Goal: Task Accomplishment & Management: Use online tool/utility

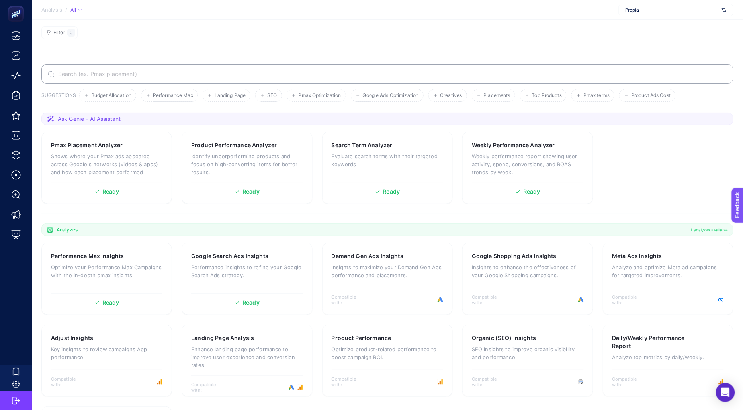
click at [632, 12] on span "Propia" at bounding box center [671, 10] width 93 height 6
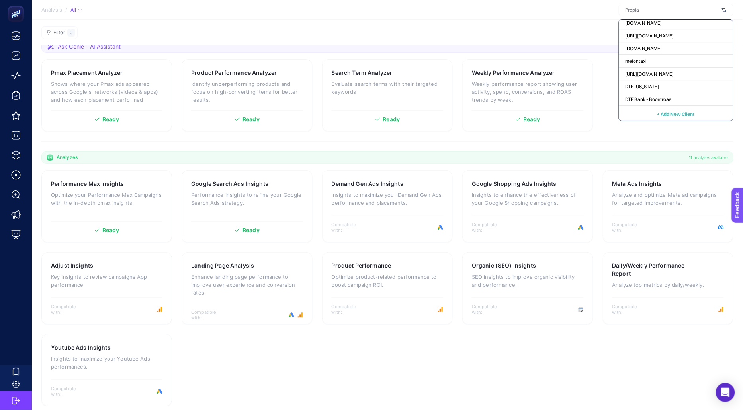
scroll to position [78, 0]
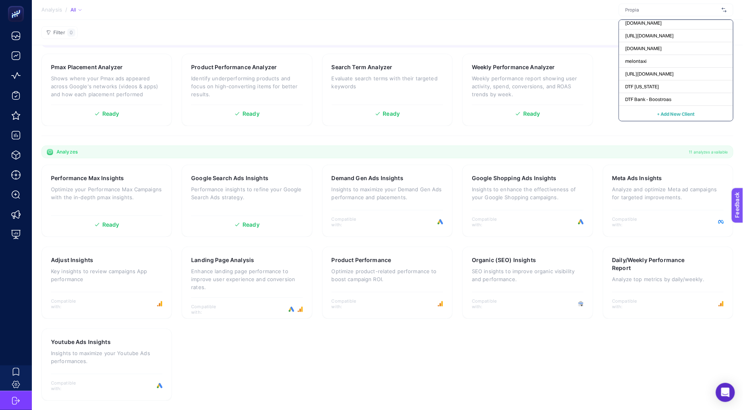
click at [661, 115] on span "+ Add New Client" at bounding box center [675, 114] width 37 height 6
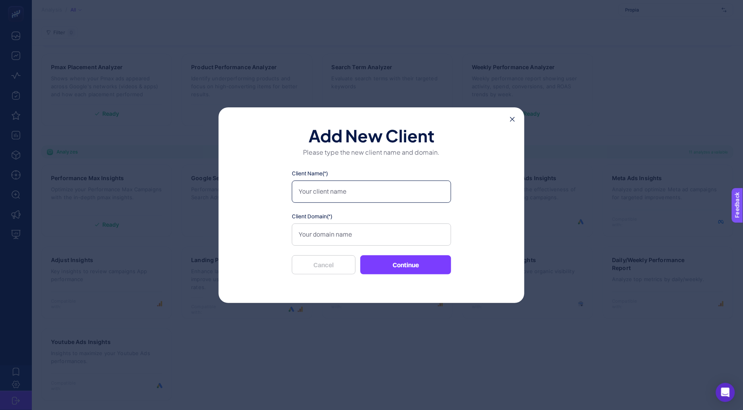
click at [341, 186] on input "Client Name(*)" at bounding box center [371, 192] width 159 height 22
type input "Otomstore BR"
click at [356, 234] on input "Client Domain(*)" at bounding box center [371, 235] width 159 height 22
paste input "https://docs.google.com/spreadsheets/d/182CNanCKLsUWCKm-_e8U4kh1tDXST7siAiSlSs5…"
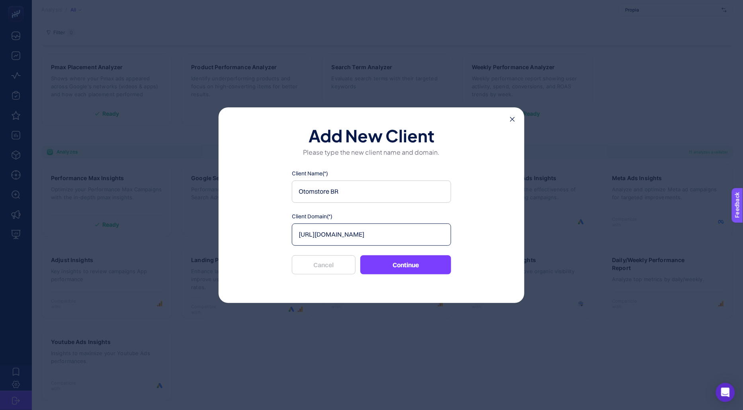
type input "https://docs.google.com/spreadsheets/d/182CNanCKLsUWCKm-_e8U4kh1tDXST7siAiSlSs5…"
drag, startPoint x: 373, startPoint y: 261, endPoint x: 340, endPoint y: 200, distance: 69.8
click at [340, 199] on div "Client Name(*) Otomstore BR Client Domain(*) https://docs.google.com/spreadshee…" at bounding box center [371, 222] width 159 height 105
click at [352, 232] on input "https://docs.google.com/spreadsheets/d/182CNanCKLsUWCKm-_e8U4kh1tDXST7siAiSlSs5…" at bounding box center [371, 235] width 159 height 22
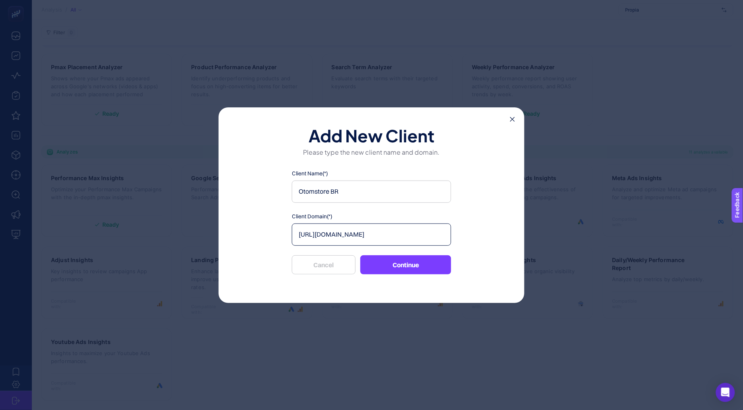
paste input "www.otomstore.com/?srsltid=AfmBOopxXqXGUpkWFE_52SmCqNFPCS-oQh5lZRh1vQHmLpbRfTsL…"
click at [428, 244] on input "[URL][DOMAIN_NAME]" at bounding box center [371, 235] width 159 height 22
type input "[URL][DOMAIN_NAME]"
click at [465, 240] on div "Add New Client Please type the new client name and domain. Client Name(*) Otoms…" at bounding box center [372, 205] width 306 height 196
click at [414, 261] on button "Continue" at bounding box center [405, 265] width 91 height 19
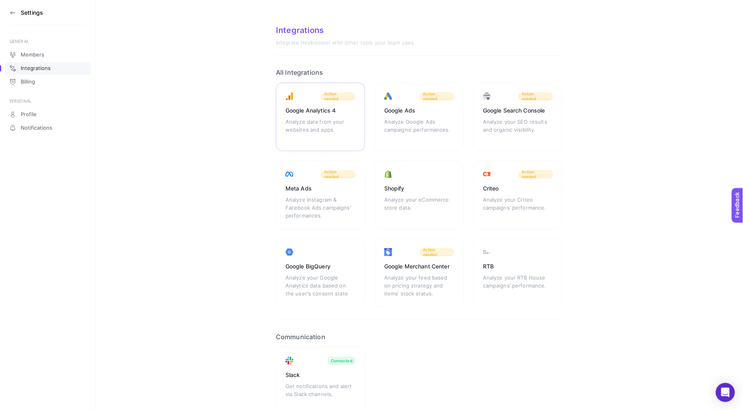
click at [339, 125] on div "Analyze data from your websites and apps." at bounding box center [320, 130] width 70 height 24
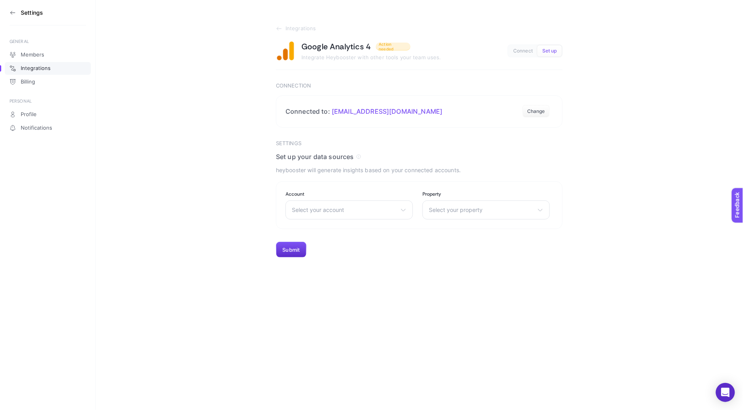
click at [373, 208] on span "Select your account" at bounding box center [344, 210] width 105 height 6
click at [353, 208] on span "Select your account" at bounding box center [344, 210] width 105 height 6
click at [353, 228] on input "text" at bounding box center [349, 229] width 127 height 16
type input "oto"
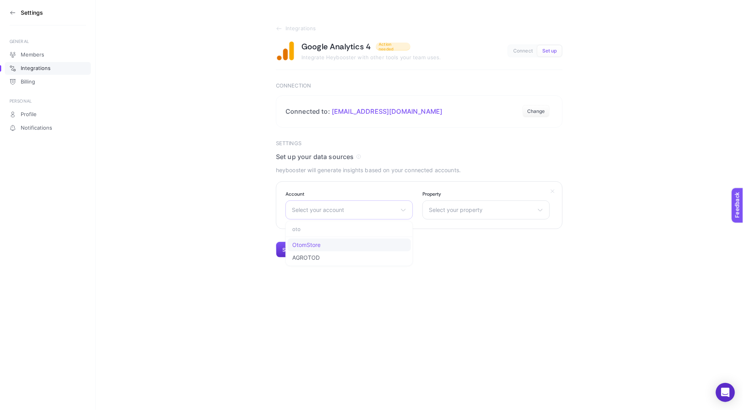
click at [336, 252] on li "OtomStore" at bounding box center [348, 258] width 123 height 13
click at [457, 209] on span "Select your property" at bounding box center [481, 210] width 105 height 6
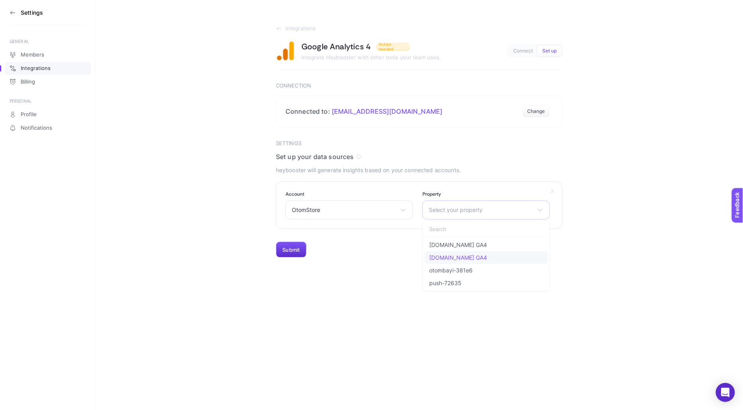
click at [466, 259] on span "Otomstore.com GA4" at bounding box center [458, 258] width 58 height 6
click at [293, 252] on button "Submit" at bounding box center [291, 250] width 31 height 16
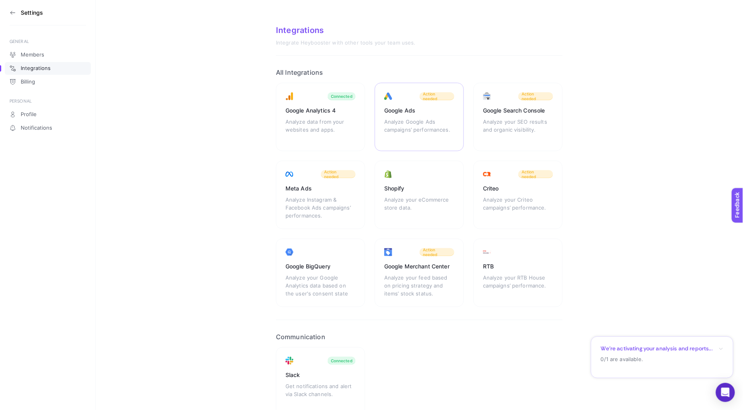
click at [417, 121] on div "Analyze Google Ads campaigns’ performances." at bounding box center [419, 130] width 70 height 24
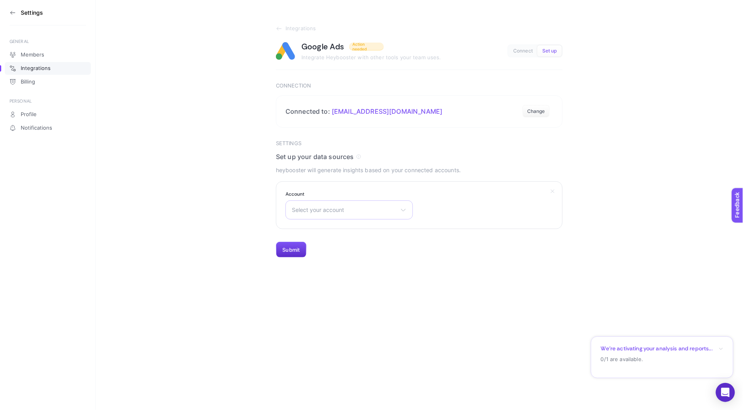
click at [317, 210] on span "Select your account" at bounding box center [344, 210] width 105 height 6
click at [312, 230] on input "text" at bounding box center [349, 229] width 127 height 16
type input "otom"
click at [304, 244] on span "YG166: OtomStore" at bounding box center [316, 245] width 49 height 6
click at [297, 258] on div "Settings GENERAL Members Integrations Billing PERSONAL Profile Notifications In…" at bounding box center [371, 205] width 743 height 410
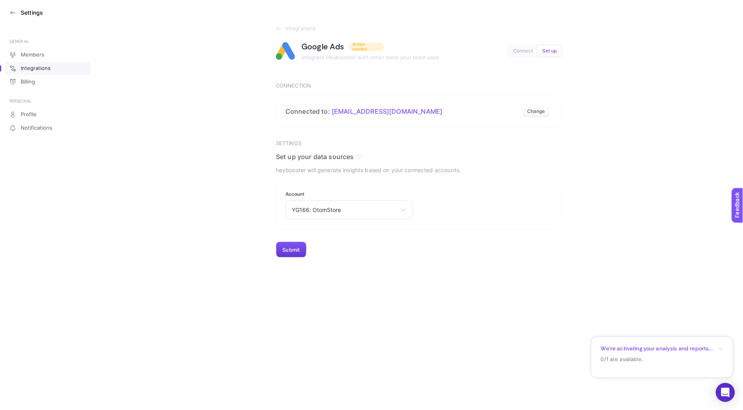
click at [295, 249] on button "Submit" at bounding box center [291, 250] width 31 height 16
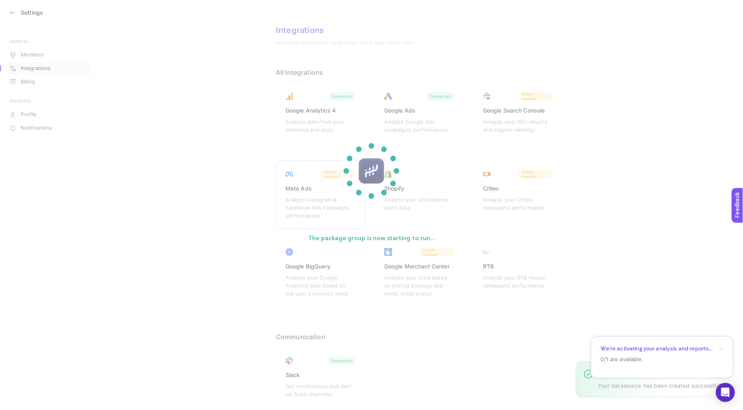
click at [333, 195] on section "The package group is now starting to run..." at bounding box center [371, 205] width 743 height 410
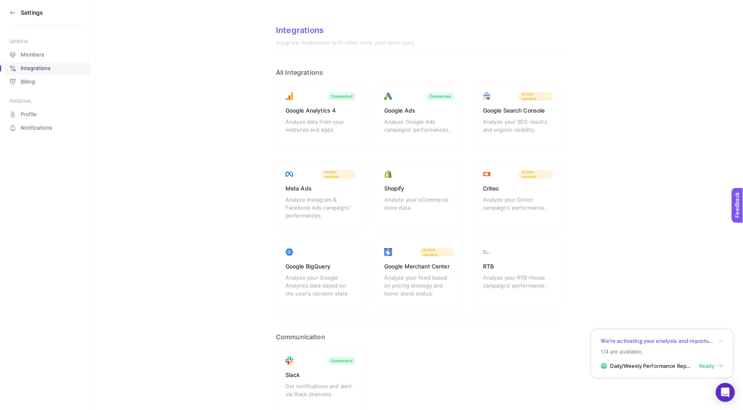
click at [375, 180] on div "Meta Ads Analyze Instagram & Facebook Ads campaigns’ performances. Action needed" at bounding box center [419, 195] width 89 height 68
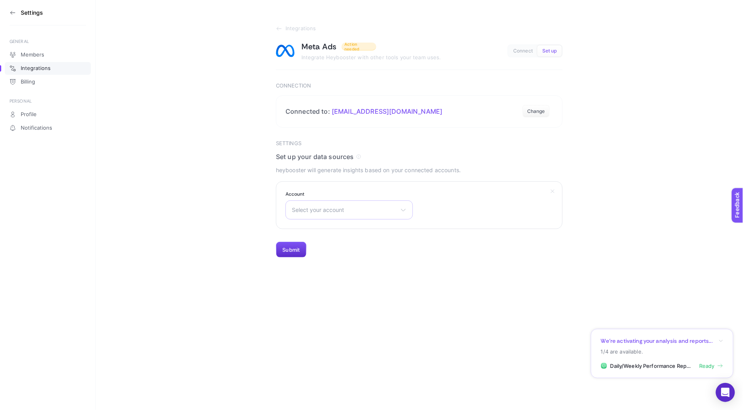
click at [308, 211] on span "Select your account" at bounding box center [344, 210] width 105 height 6
click at [309, 224] on input "text" at bounding box center [349, 229] width 127 height 16
type input "otom"
click at [316, 246] on span "Otom Store" at bounding box center [307, 245] width 30 height 6
click at [296, 252] on button "Submit" at bounding box center [291, 250] width 31 height 16
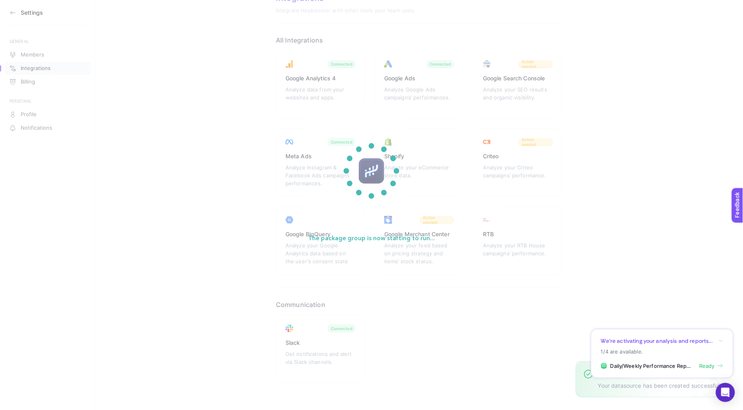
scroll to position [43, 0]
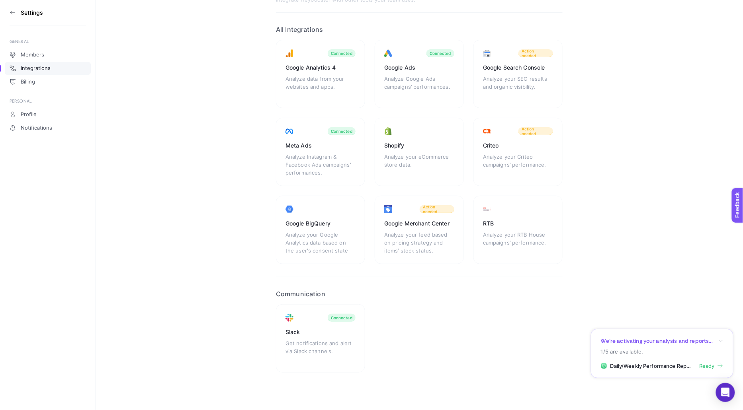
click at [403, 224] on div "Google Merchant Center" at bounding box center [419, 224] width 70 height 8
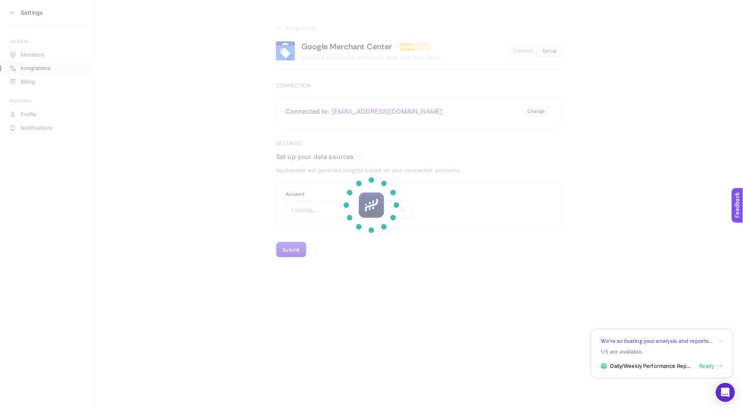
click at [347, 206] on div at bounding box center [371, 205] width 76 height 76
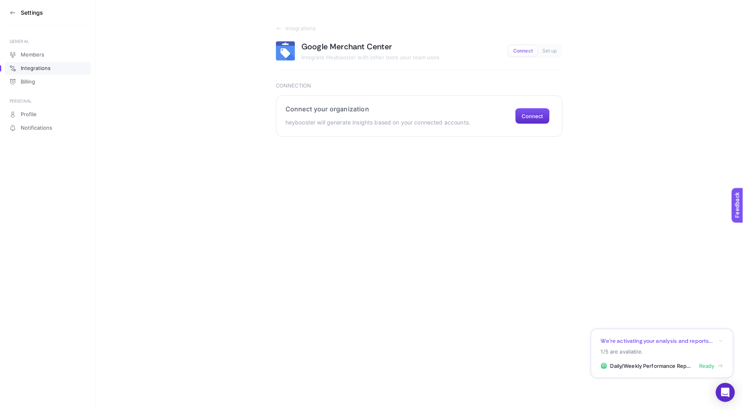
click at [541, 106] on section "Connect your organization heybooster will generate insights based on your conne…" at bounding box center [419, 116] width 287 height 41
click at [539, 110] on button "Connect" at bounding box center [532, 116] width 35 height 16
click at [536, 116] on button "Connect" at bounding box center [532, 116] width 35 height 16
click at [518, 118] on button "Connect" at bounding box center [532, 116] width 35 height 16
click at [411, 109] on h2 "Connect your organization" at bounding box center [377, 109] width 185 height 8
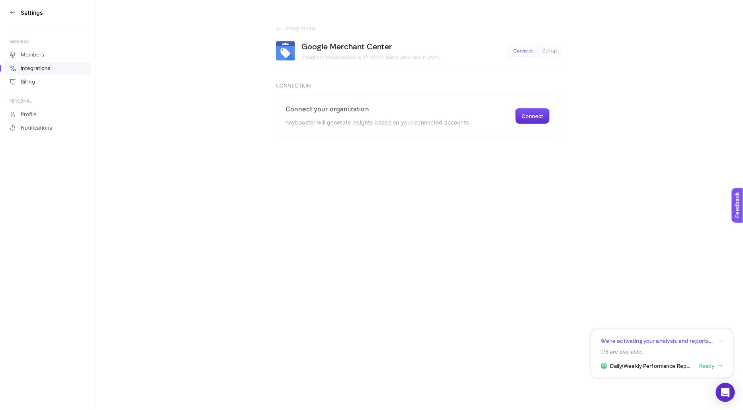
drag, startPoint x: 303, startPoint y: 49, endPoint x: 434, endPoint y: 64, distance: 131.5
click at [434, 64] on section "Integrations Google Merchant Center Integrate Heybooster with other tools your …" at bounding box center [419, 47] width 287 height 45
click at [461, 113] on div "Connect your organization heybooster will generate insights based on your conne…" at bounding box center [377, 116] width 185 height 22
click at [528, 117] on button "Connect" at bounding box center [532, 116] width 35 height 16
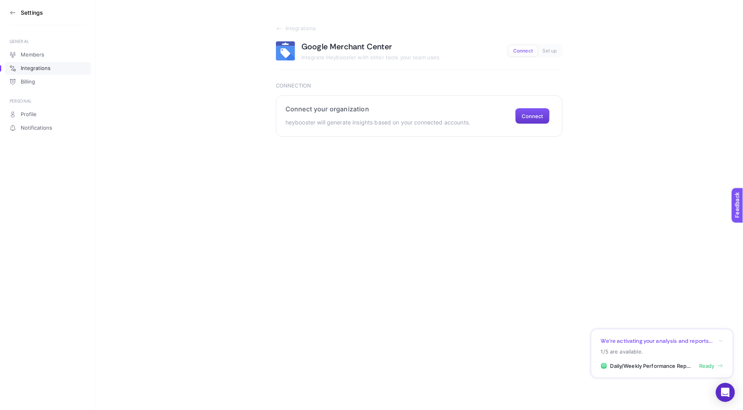
click at [528, 117] on button "Connect" at bounding box center [532, 116] width 35 height 16
click at [12, 16] on section "Settings" at bounding box center [48, 12] width 76 height 25
click at [12, 13] on icon at bounding box center [12, 13] width 4 height 0
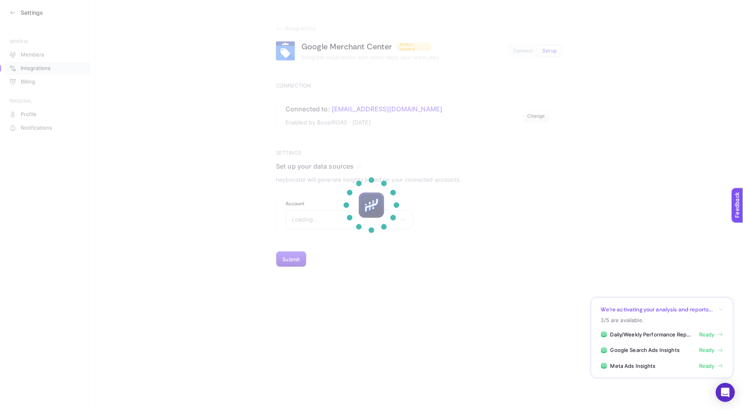
click at [410, 275] on section at bounding box center [371, 205] width 743 height 410
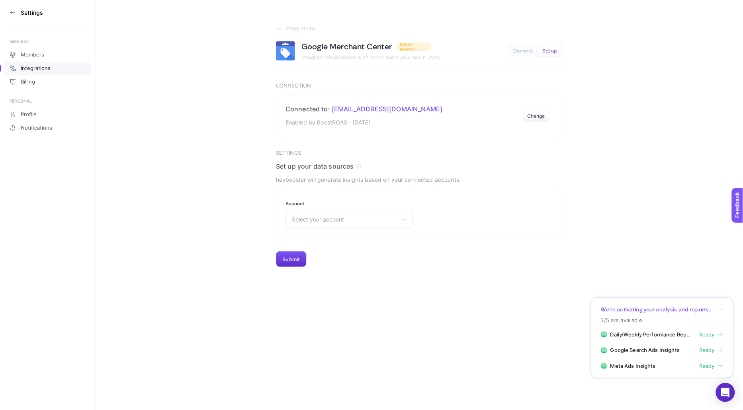
click at [364, 189] on section "Settings Set up your data sources heybooster will generate insights based on yo…" at bounding box center [419, 209] width 287 height 118
click at [343, 210] on div "Select your account SIRRI EFOR Online Paty, Inc Konyalı Saat Oleg Cassini Recet…" at bounding box center [348, 219] width 127 height 19
click at [341, 242] on input "text" at bounding box center [349, 239] width 127 height 16
type input "oto"
click at [327, 257] on li "OtomStore" at bounding box center [348, 254] width 123 height 13
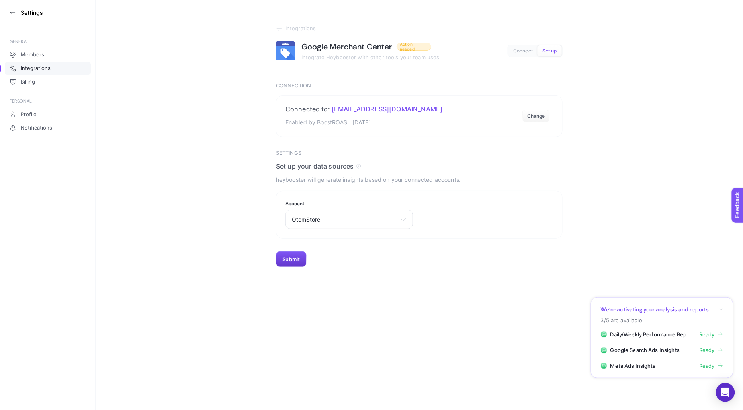
click at [290, 259] on button "Submit" at bounding box center [291, 260] width 31 height 16
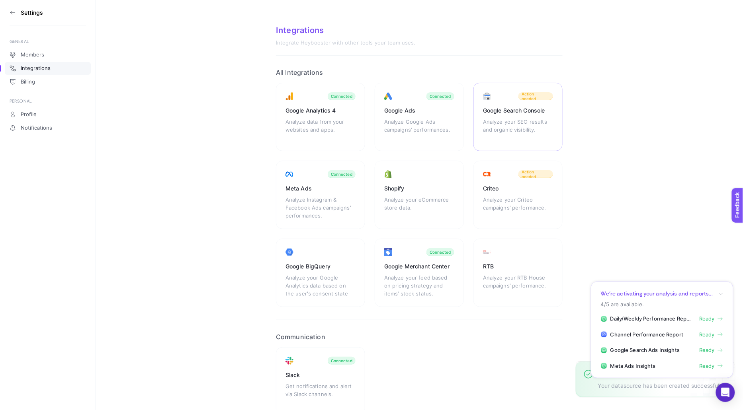
click at [527, 122] on div "Analyze your SEO results and organic visibility." at bounding box center [518, 130] width 70 height 24
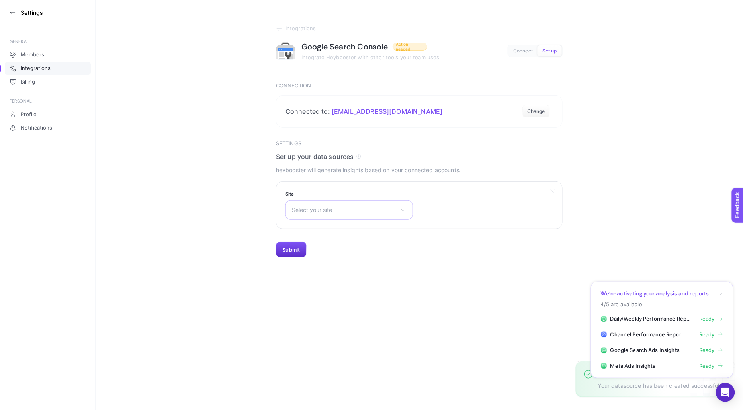
click at [321, 205] on div "Select your site https://tr.danielwellington.com/" at bounding box center [348, 210] width 127 height 19
click at [324, 228] on input "text" at bounding box center [349, 229] width 127 height 16
type input "otom"
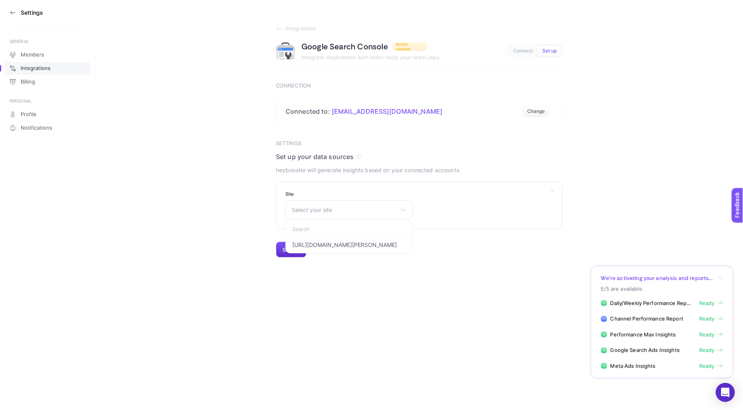
click at [556, 204] on section "Site Select your site https://tr.danielwellington.com/" at bounding box center [419, 205] width 287 height 48
click at [441, 113] on section "Connected to: boost@boostroas.com Change" at bounding box center [419, 112] width 287 height 32
click at [528, 109] on button "Change" at bounding box center [535, 111] width 27 height 13
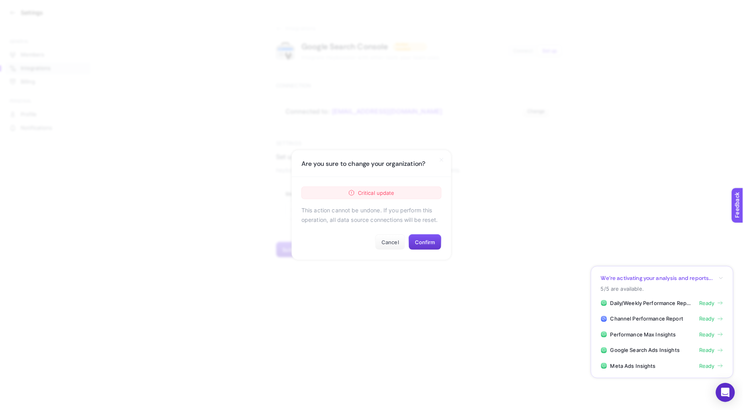
click at [430, 241] on button "Confirm" at bounding box center [424, 242] width 33 height 16
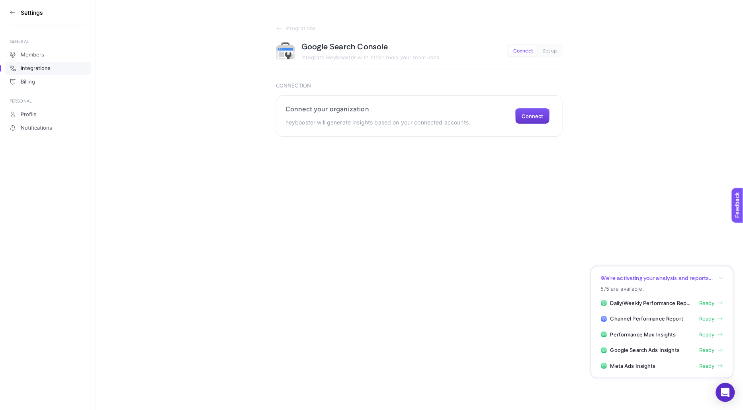
click at [525, 116] on button "Connect" at bounding box center [532, 116] width 35 height 16
click at [531, 116] on button "Connect" at bounding box center [532, 116] width 35 height 16
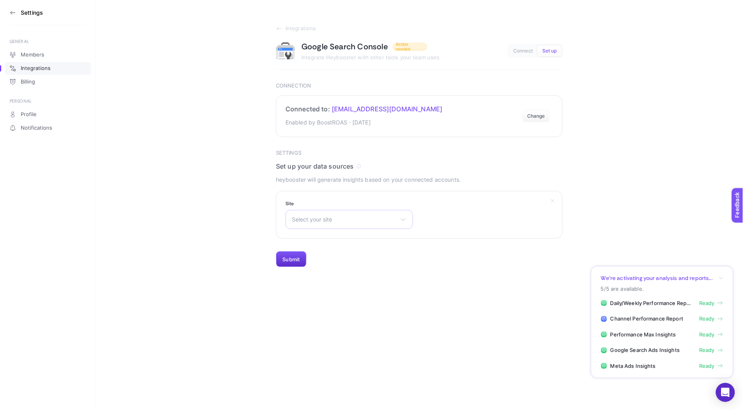
click at [390, 212] on div "Select your site https://morethanheight.com/ https://www.meetnutcracker.com/ sc…" at bounding box center [348, 219] width 127 height 19
click at [361, 221] on span "Select your site" at bounding box center [344, 220] width 105 height 6
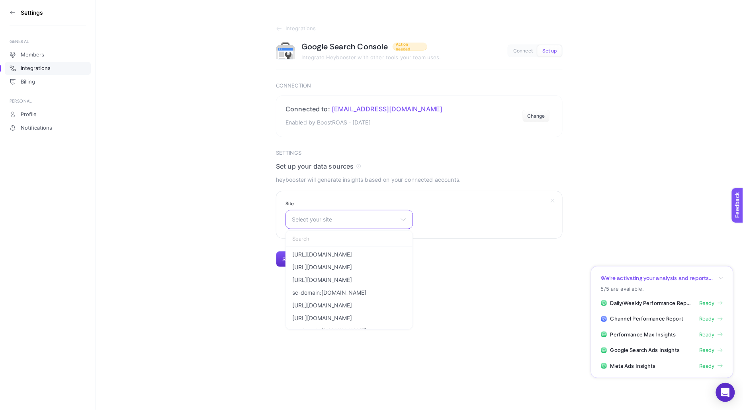
click at [358, 237] on input "text" at bounding box center [349, 239] width 127 height 16
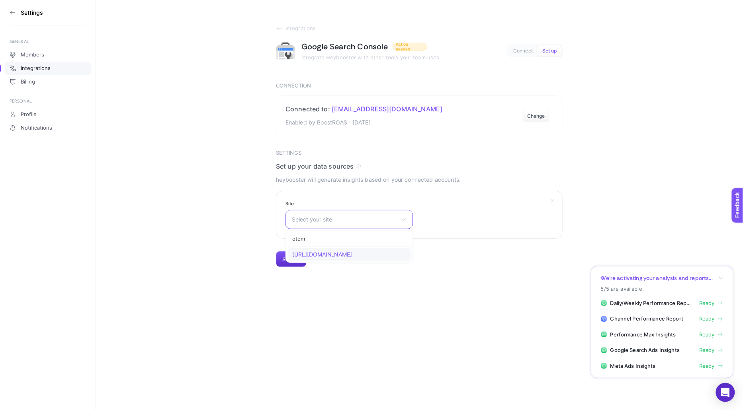
type input "otom"
click at [357, 257] on li "[URL][DOMAIN_NAME]" at bounding box center [348, 254] width 123 height 13
click at [287, 263] on button "Submit" at bounding box center [291, 260] width 31 height 16
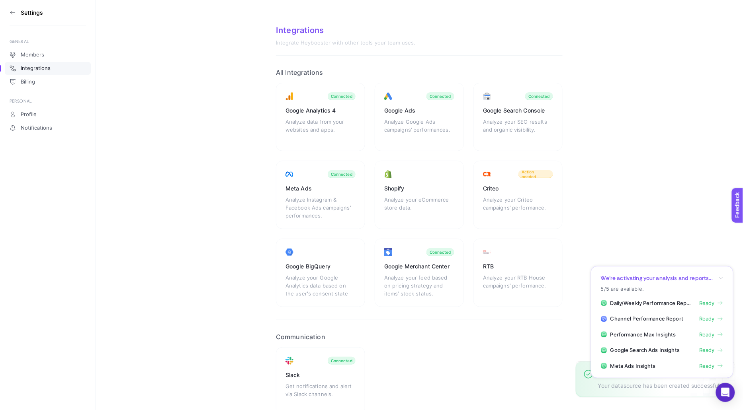
scroll to position [43, 0]
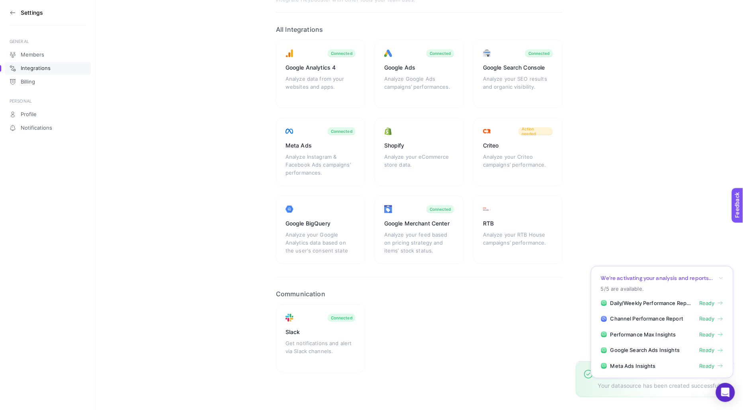
drag, startPoint x: 12, startPoint y: 18, endPoint x: 12, endPoint y: 12, distance: 6.4
click at [12, 12] on section "Settings" at bounding box center [48, 12] width 76 height 25
click at [12, 12] on icon at bounding box center [13, 13] width 6 height 6
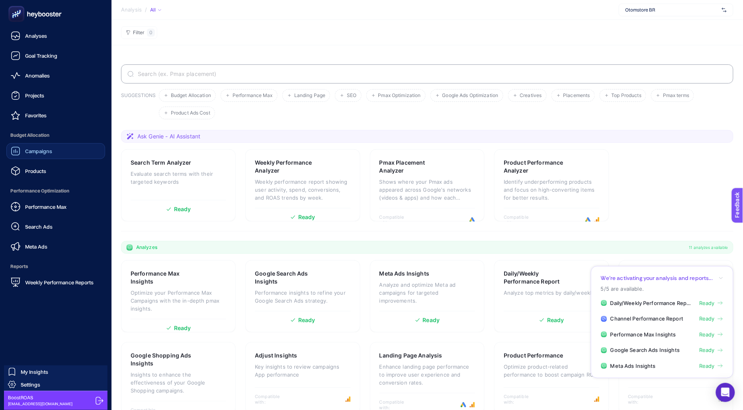
click at [55, 159] on link "Campaigns" at bounding box center [55, 151] width 99 height 16
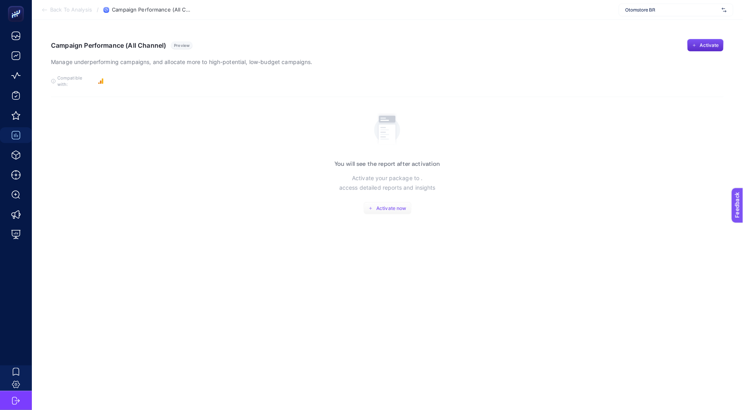
click at [387, 205] on span "Activate now" at bounding box center [391, 208] width 30 height 6
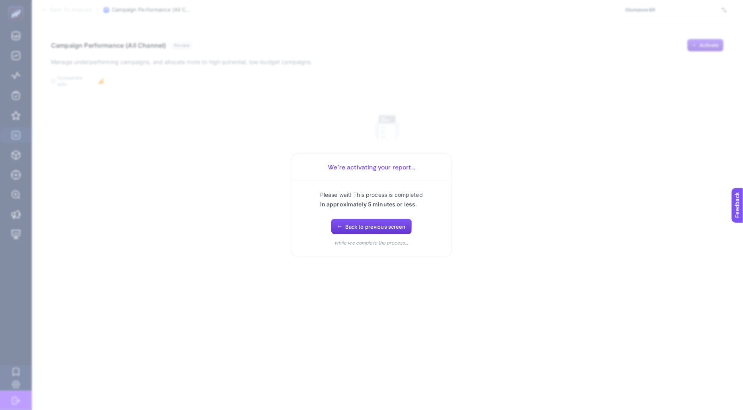
click at [353, 226] on span "Back to previous screen" at bounding box center [375, 227] width 60 height 6
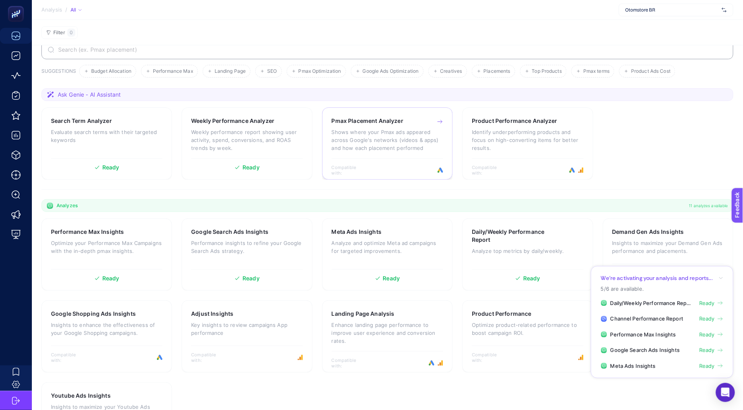
scroll to position [25, 0]
click at [431, 122] on div "Pmax Placement Analyzer" at bounding box center [387, 120] width 111 height 8
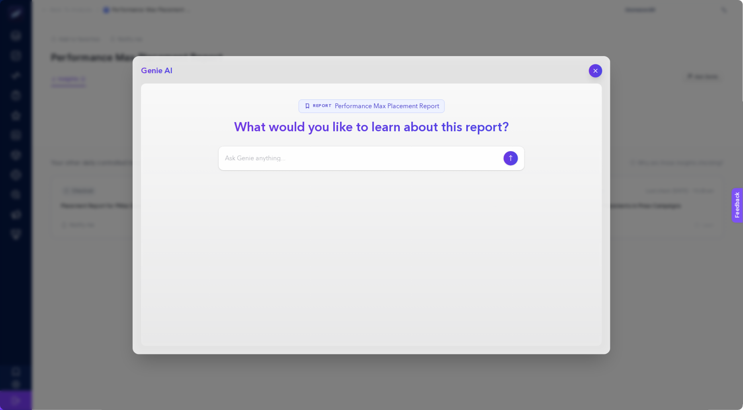
click at [596, 66] on button "button" at bounding box center [596, 71] width 14 height 14
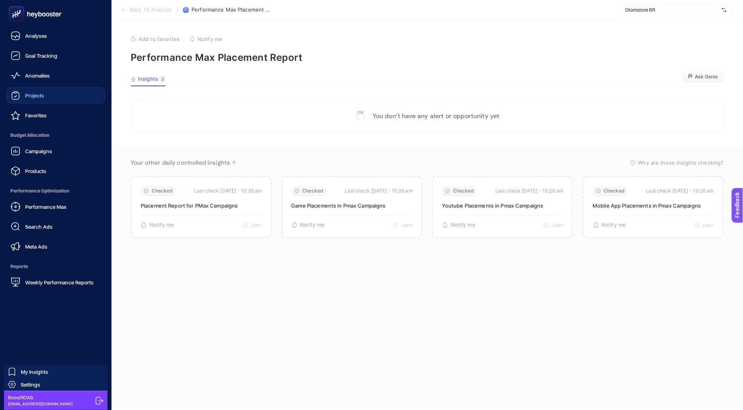
click at [27, 98] on span "Projects" at bounding box center [34, 95] width 19 height 6
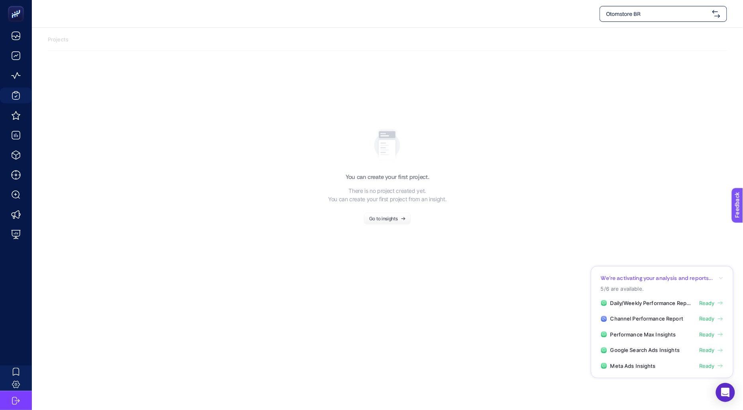
click at [722, 279] on icon "button" at bounding box center [720, 278] width 5 height 5
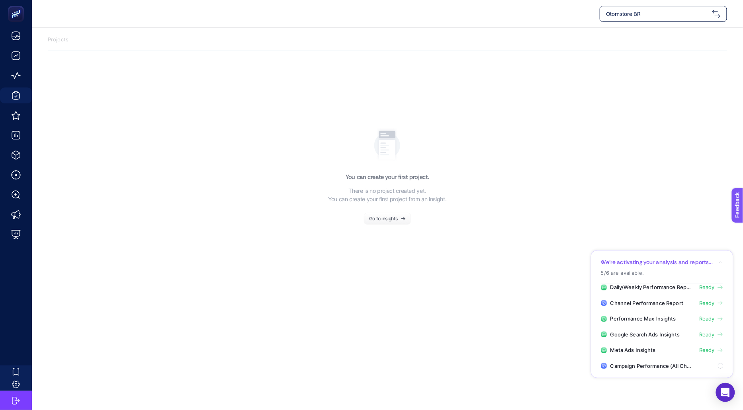
click at [722, 261] on icon "button" at bounding box center [720, 262] width 5 height 5
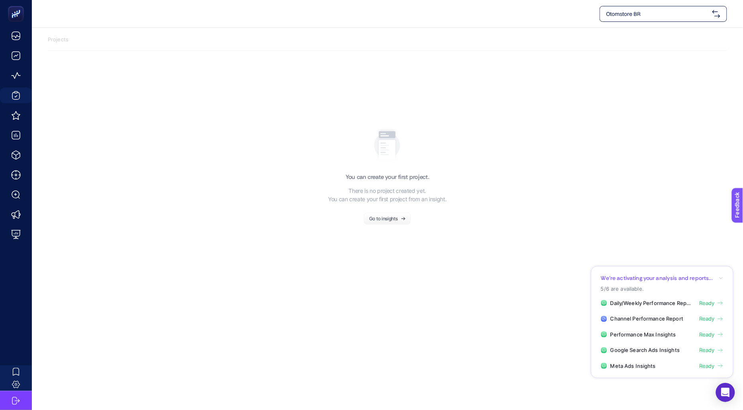
click at [377, 223] on button "Go to insights" at bounding box center [387, 219] width 47 height 12
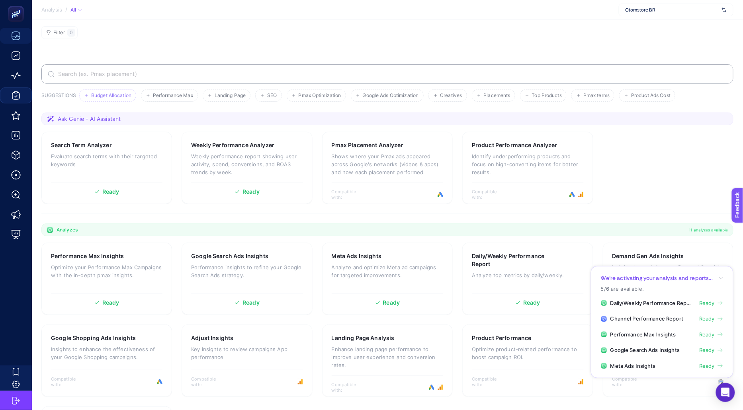
click at [127, 94] on span "Budget Allocation" at bounding box center [111, 96] width 40 height 6
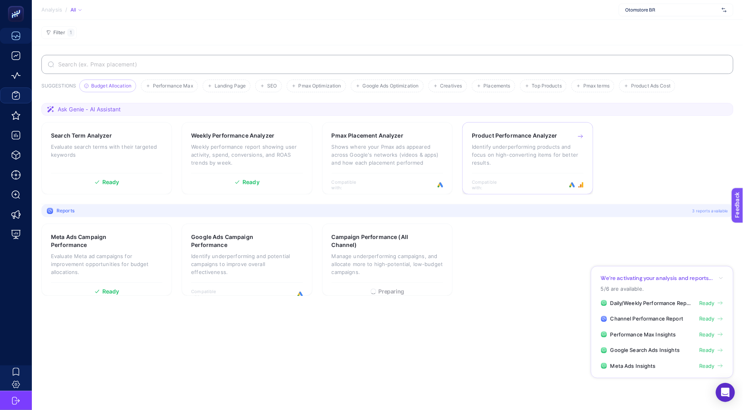
click at [527, 162] on div "Product Performance Analyzer Identify underperforming products and focus on hig…" at bounding box center [527, 152] width 111 height 41
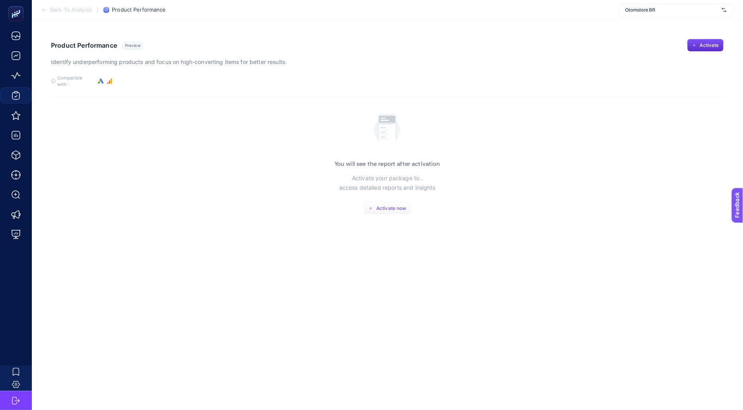
click at [377, 205] on span "Activate now" at bounding box center [391, 208] width 30 height 6
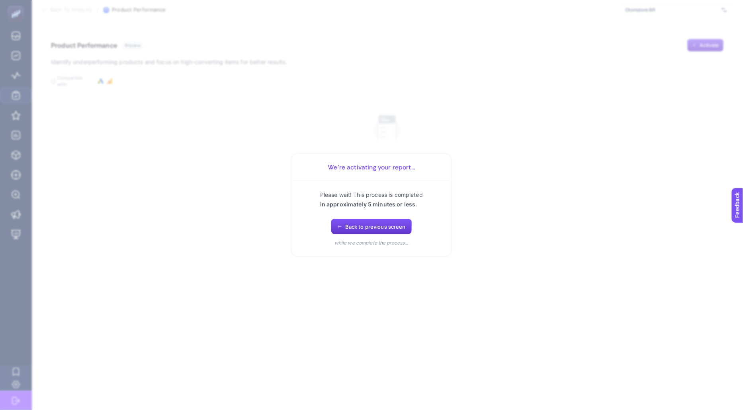
click at [369, 226] on span "Back to previous screen" at bounding box center [375, 227] width 60 height 6
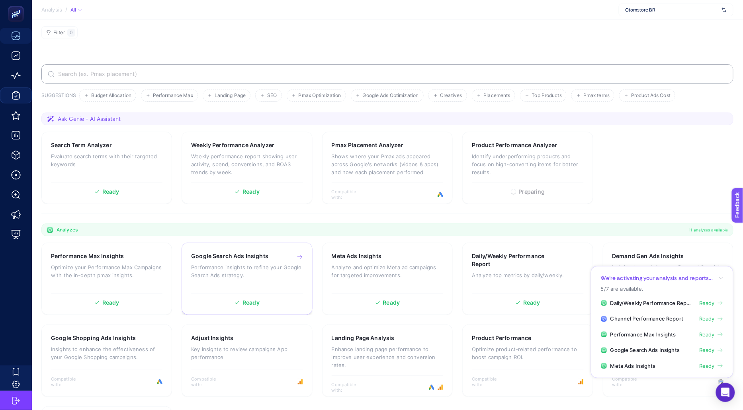
scroll to position [78, 0]
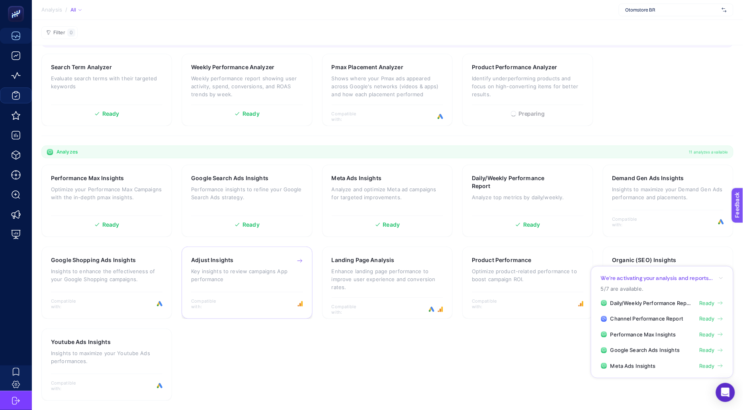
click at [261, 286] on div "Adjust Insights Key insights to review campaigns App performance" at bounding box center [246, 273] width 111 height 35
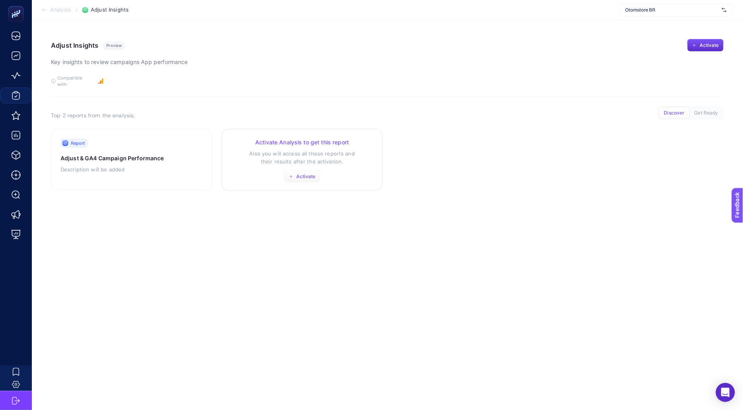
click at [302, 174] on span "Activate" at bounding box center [306, 177] width 19 height 6
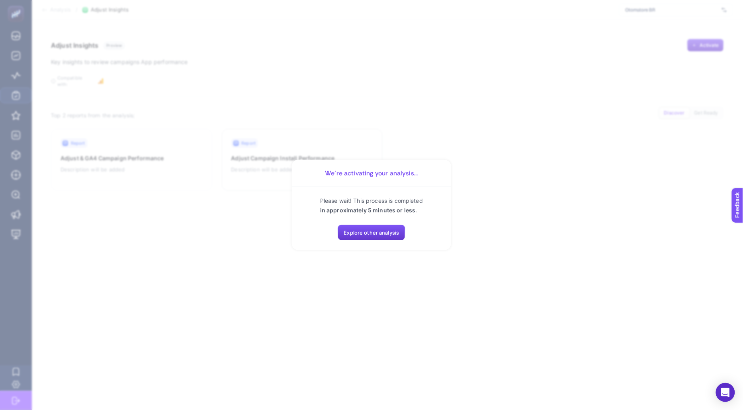
click at [364, 234] on span "Explore other analysis" at bounding box center [371, 233] width 55 height 6
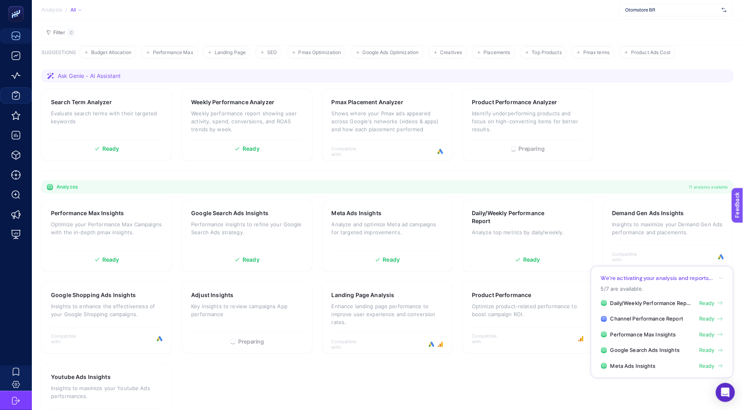
scroll to position [78, 0]
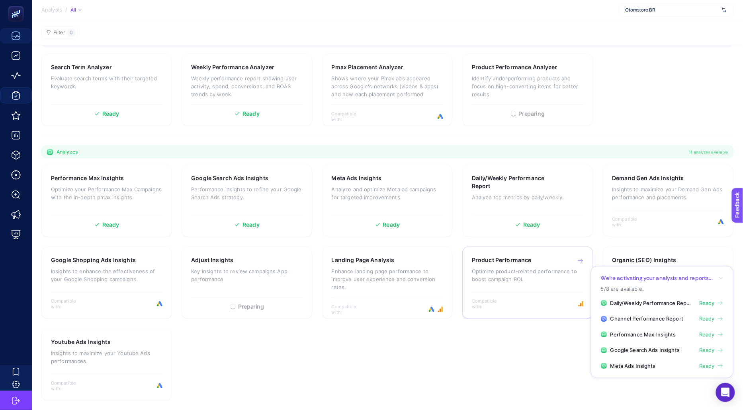
click at [550, 284] on div "Product Performance Optimize product-related performance to boost campaign ROI." at bounding box center [527, 273] width 111 height 35
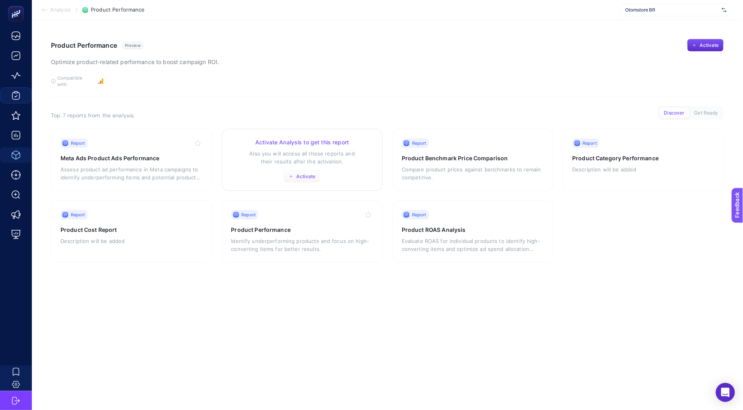
click at [303, 174] on span "Activate" at bounding box center [306, 177] width 19 height 6
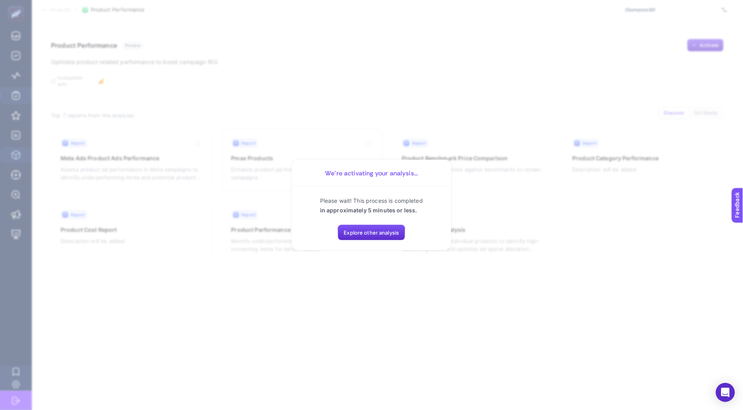
click at [395, 286] on section "We’re activating your analysis... Please wait! This process is completed in app…" at bounding box center [371, 205] width 743 height 410
click at [371, 237] on button "Explore other analysis" at bounding box center [372, 233] width 68 height 16
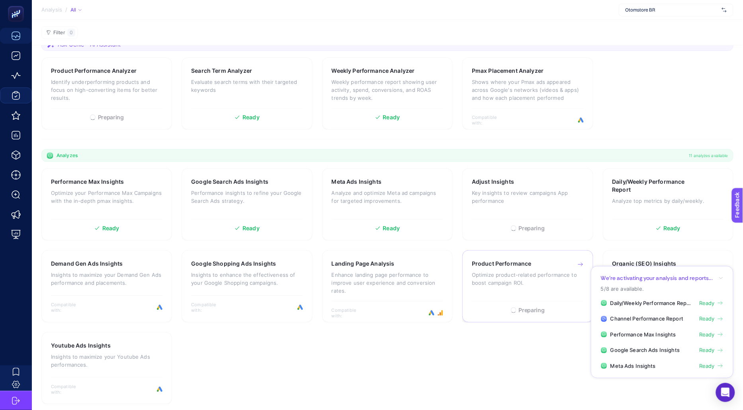
scroll to position [78, 0]
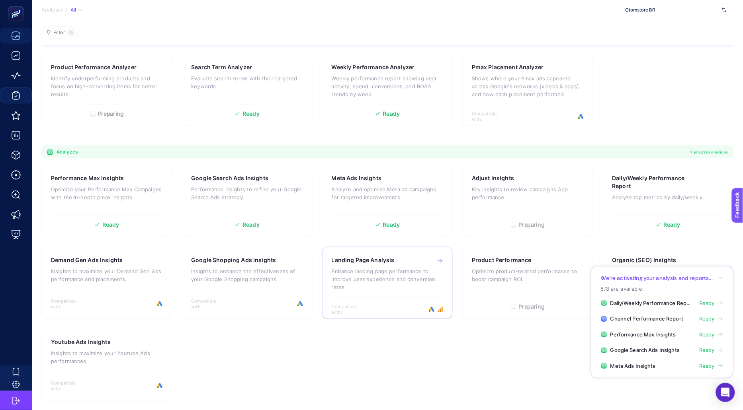
click at [386, 267] on p "Enhance landing page performance to improve user experience and conversion rate…" at bounding box center [387, 279] width 111 height 24
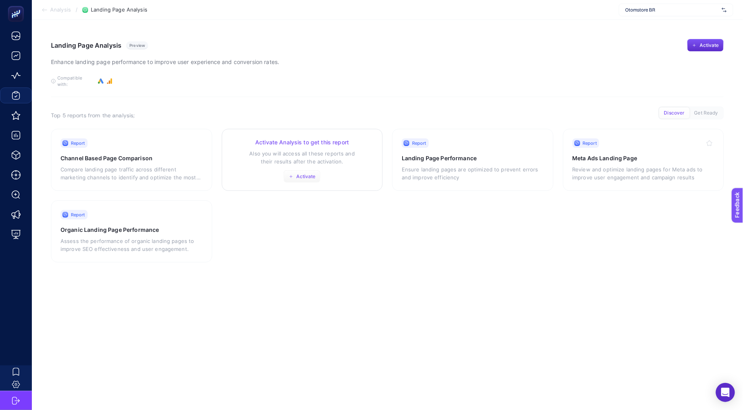
click at [306, 174] on span "Activate" at bounding box center [306, 177] width 19 height 6
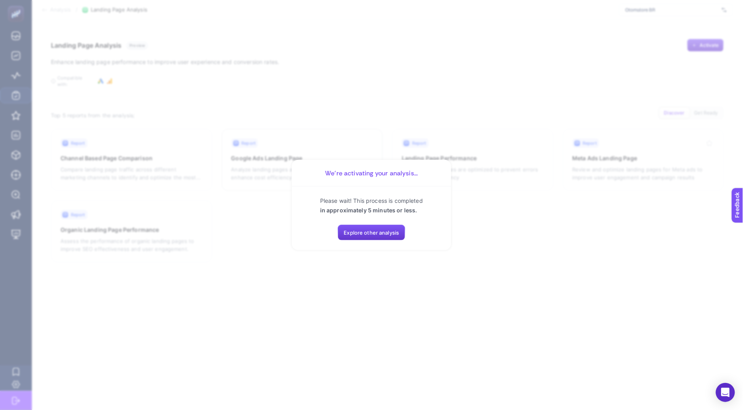
click at [377, 236] on span "Explore other analysis" at bounding box center [371, 233] width 55 height 6
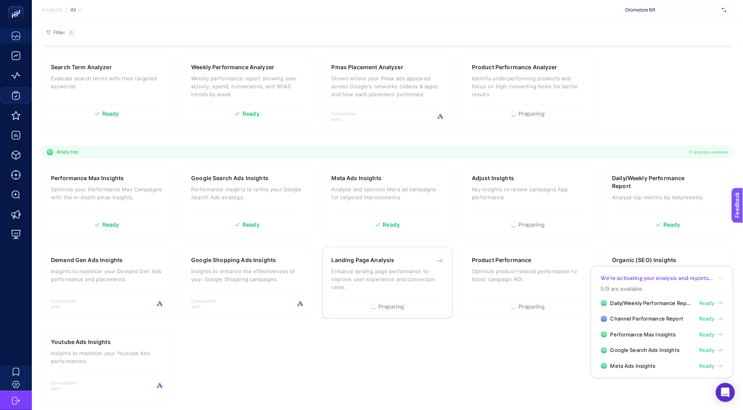
click at [381, 260] on h3 "Landing Page Analysis" at bounding box center [363, 260] width 63 height 8
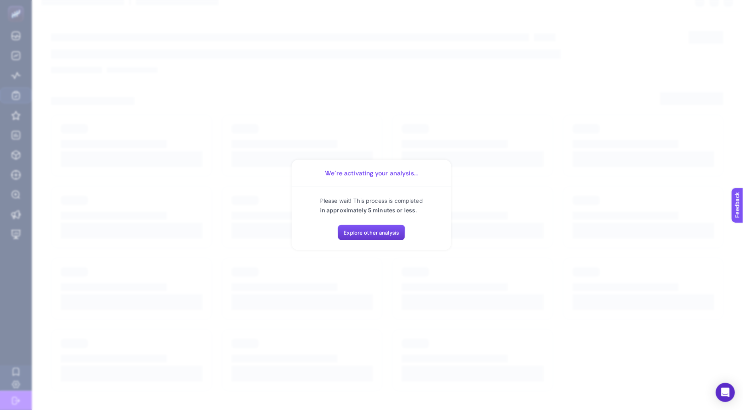
click at [386, 237] on button "Explore other analysis" at bounding box center [372, 233] width 68 height 16
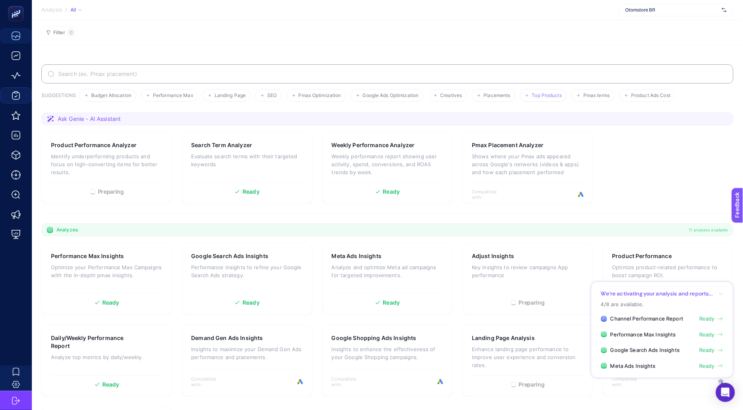
click at [544, 98] on span "Top Products" at bounding box center [547, 96] width 30 height 6
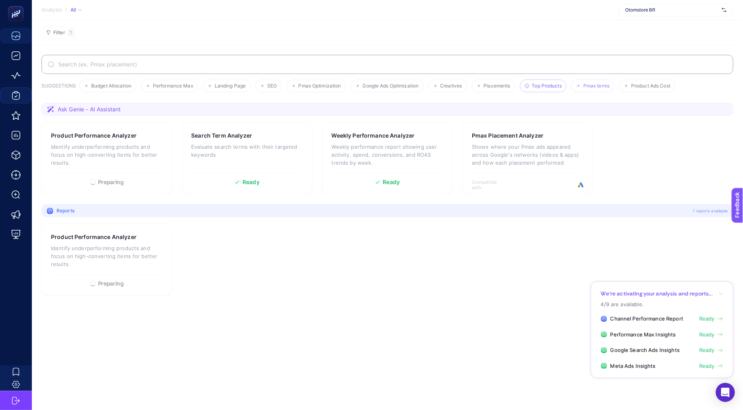
click at [619, 82] on li "Pmax terms" at bounding box center [647, 86] width 56 height 13
click at [520, 153] on p "Shows where your Pmax ads appeared across Google's networks (videos & apps) and…" at bounding box center [527, 155] width 111 height 24
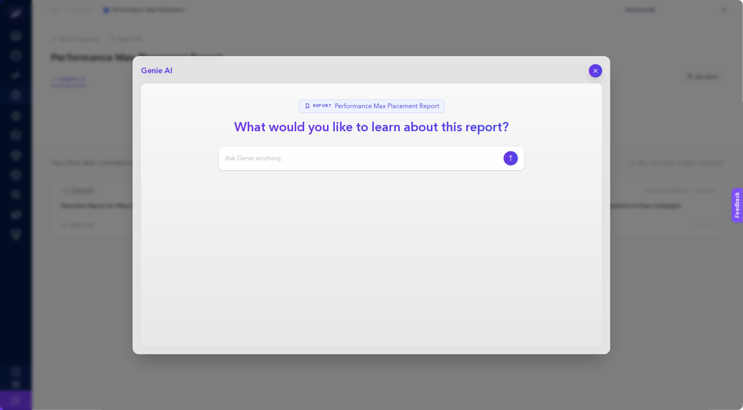
click at [597, 67] on icon "button" at bounding box center [595, 70] width 7 height 7
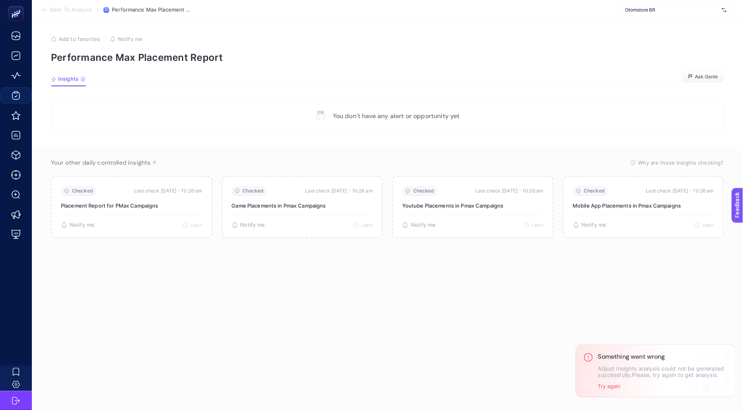
click at [86, 7] on span "Back To Analysis" at bounding box center [71, 10] width 42 height 6
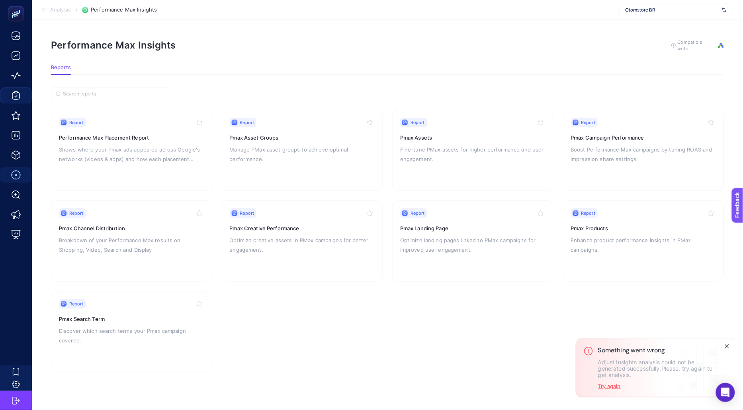
click at [613, 386] on button "Try again" at bounding box center [609, 386] width 23 height 6
click at [611, 382] on div "Something went wrong Adjust Insights analysis could not be generated successful…" at bounding box center [656, 368] width 116 height 43
click at [612, 386] on button "Try again" at bounding box center [609, 386] width 23 height 6
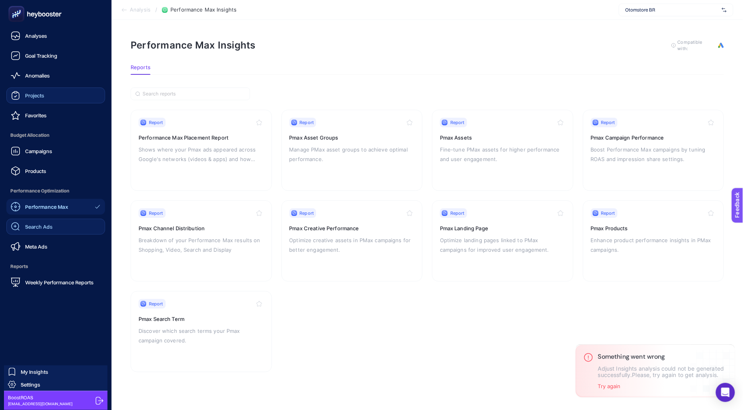
click at [73, 229] on link "Search Ads" at bounding box center [55, 227] width 99 height 16
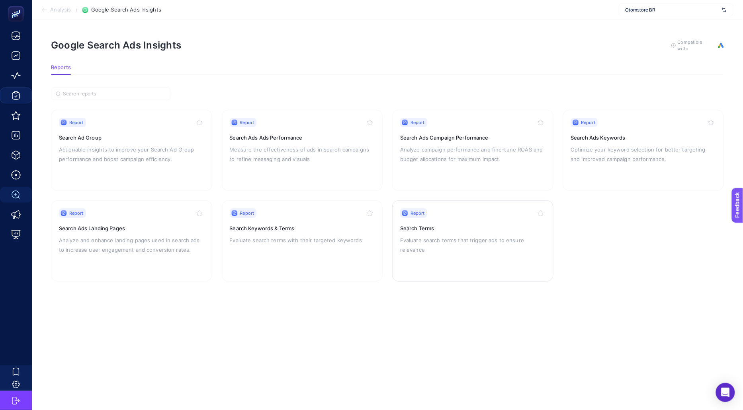
click at [431, 258] on div "Report Search Terms Evaluate search terms that trigger ads to ensure relevance" at bounding box center [472, 241] width 145 height 65
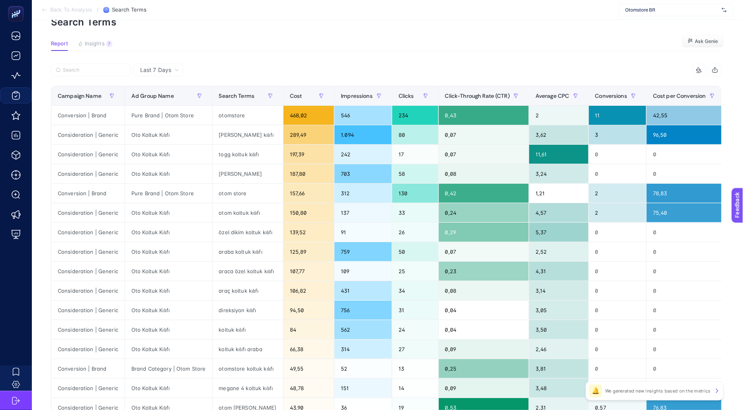
scroll to position [52, 0]
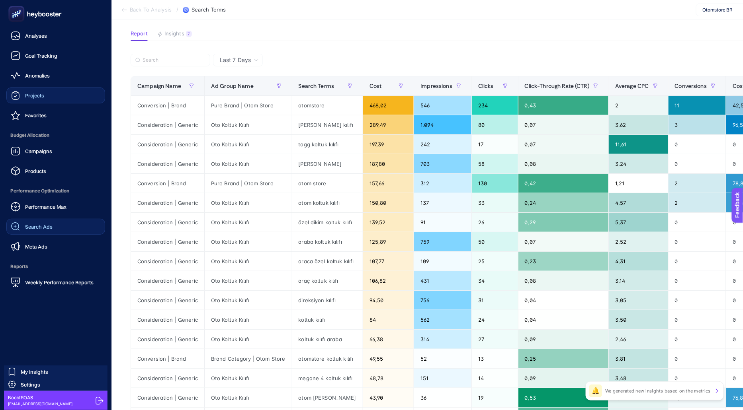
click at [65, 226] on link "Search Ads" at bounding box center [55, 227] width 99 height 16
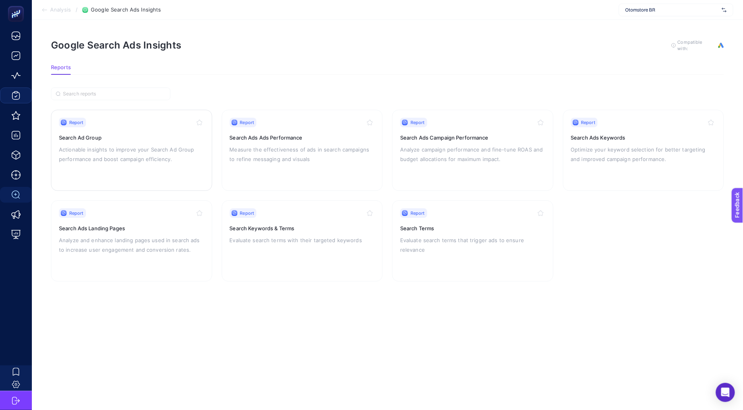
click at [143, 134] on h3 "Search Ad Group" at bounding box center [131, 138] width 145 height 8
